Goal: Navigation & Orientation: Find specific page/section

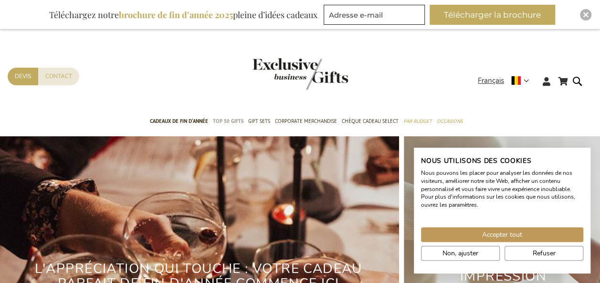
click at [231, 119] on span "TOP 50 Gifts" at bounding box center [228, 121] width 31 height 10
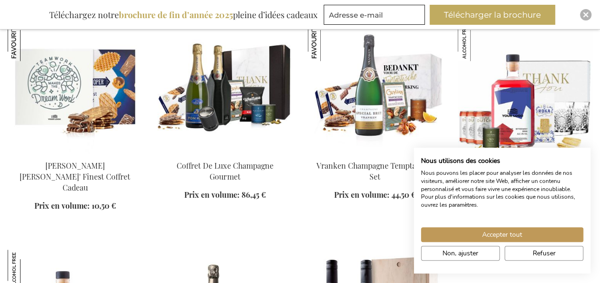
scroll to position [396, 0]
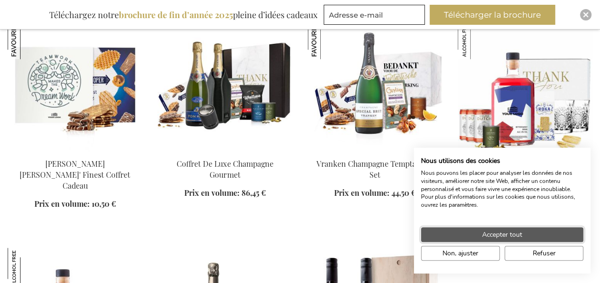
click at [510, 234] on span "Accepter tout" at bounding box center [502, 235] width 40 height 10
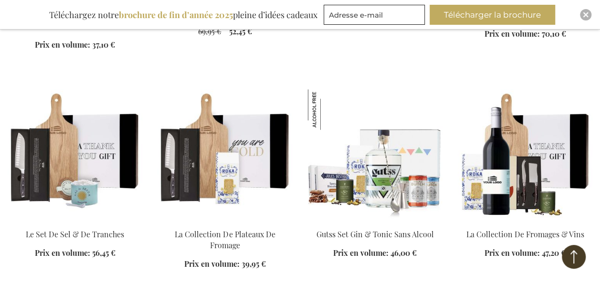
scroll to position [783, 0]
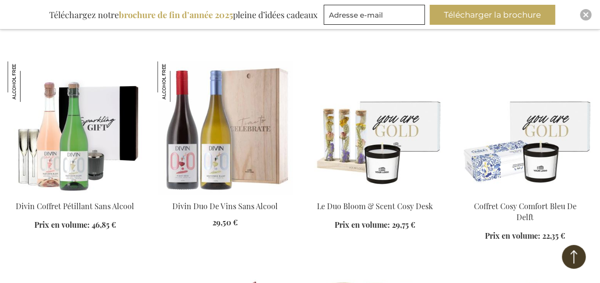
scroll to position [1468, 0]
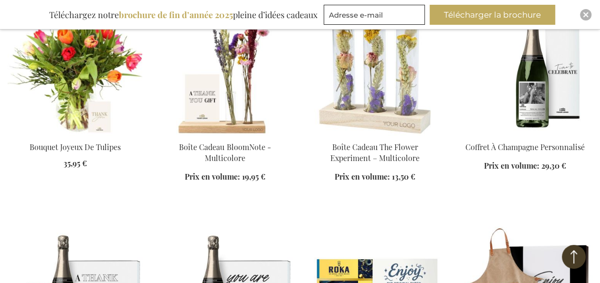
scroll to position [1982, 0]
